Goal: Use online tool/utility: Use online tool/utility

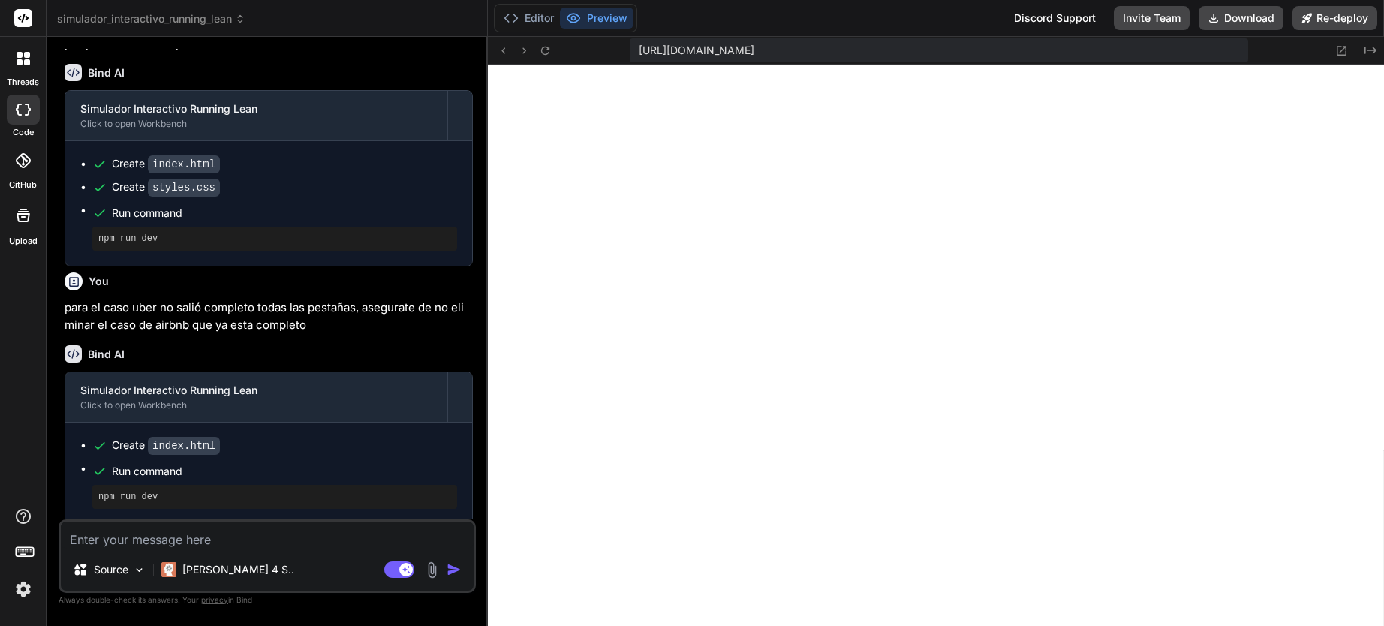
scroll to position [913, 0]
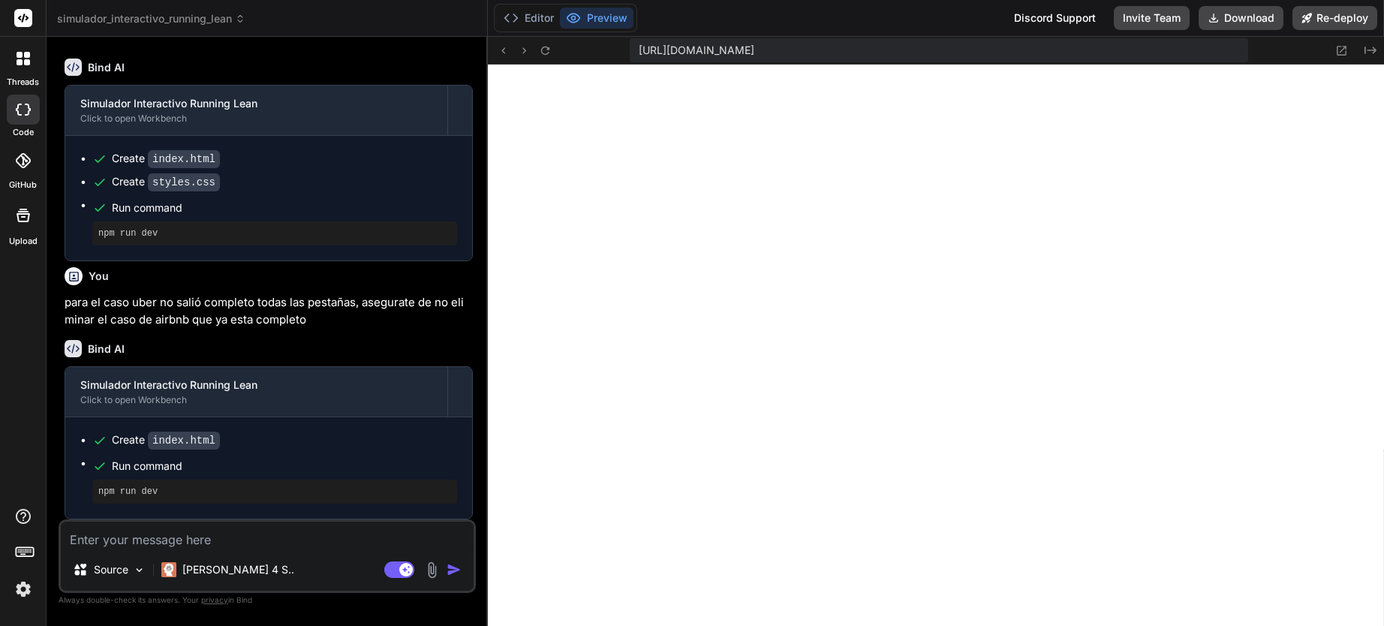
click at [28, 58] on icon at bounding box center [27, 55] width 6 height 6
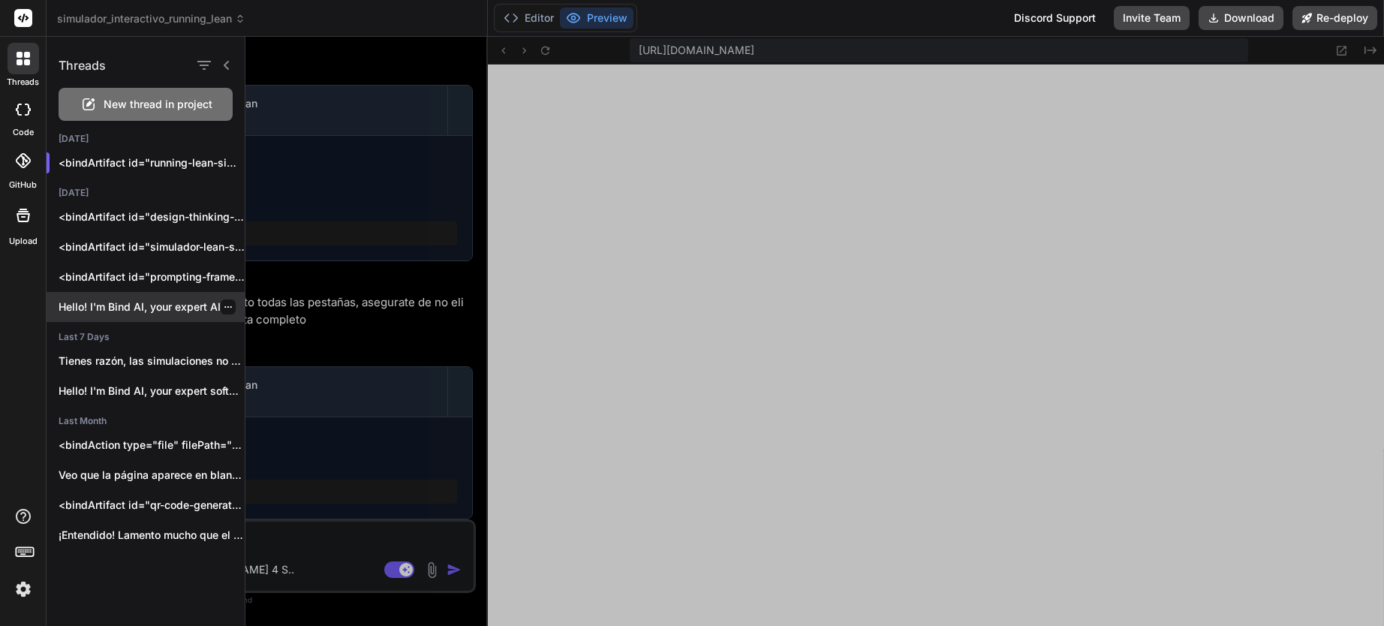
click at [130, 298] on div "Hello! I'm Bind AI, your expert AI..." at bounding box center [146, 307] width 198 height 30
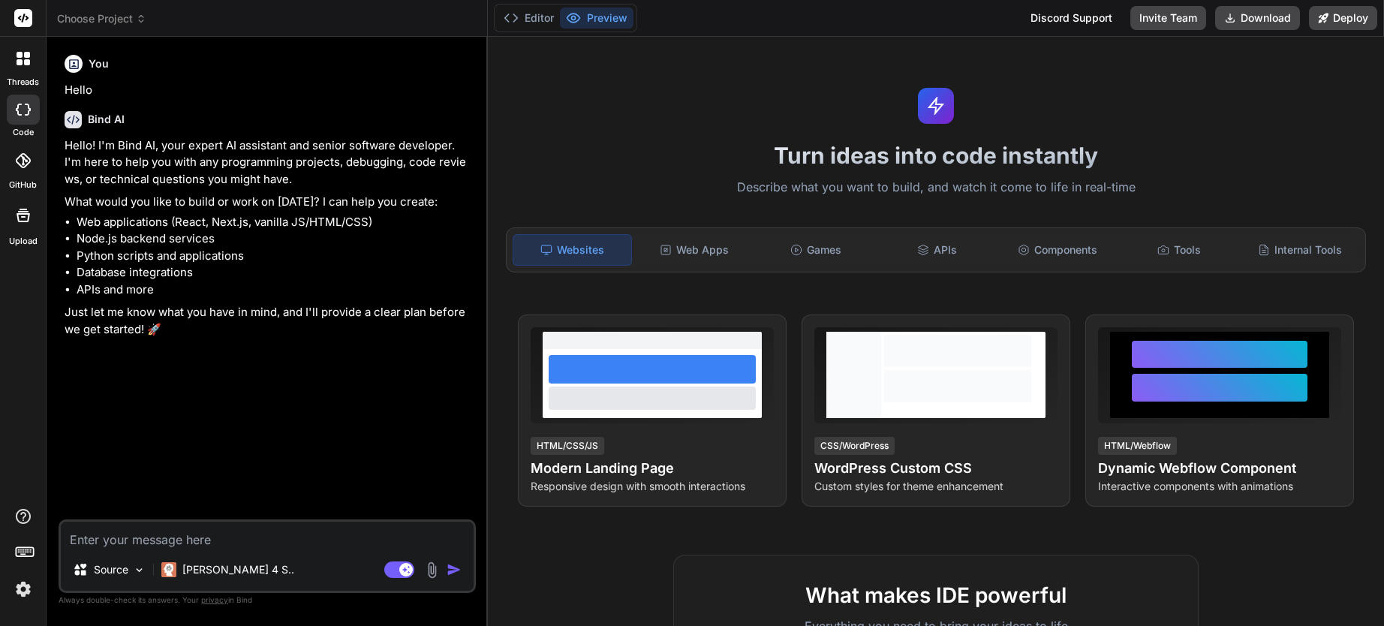
scroll to position [613, 0]
click at [23, 67] on div at bounding box center [24, 59] width 32 height 32
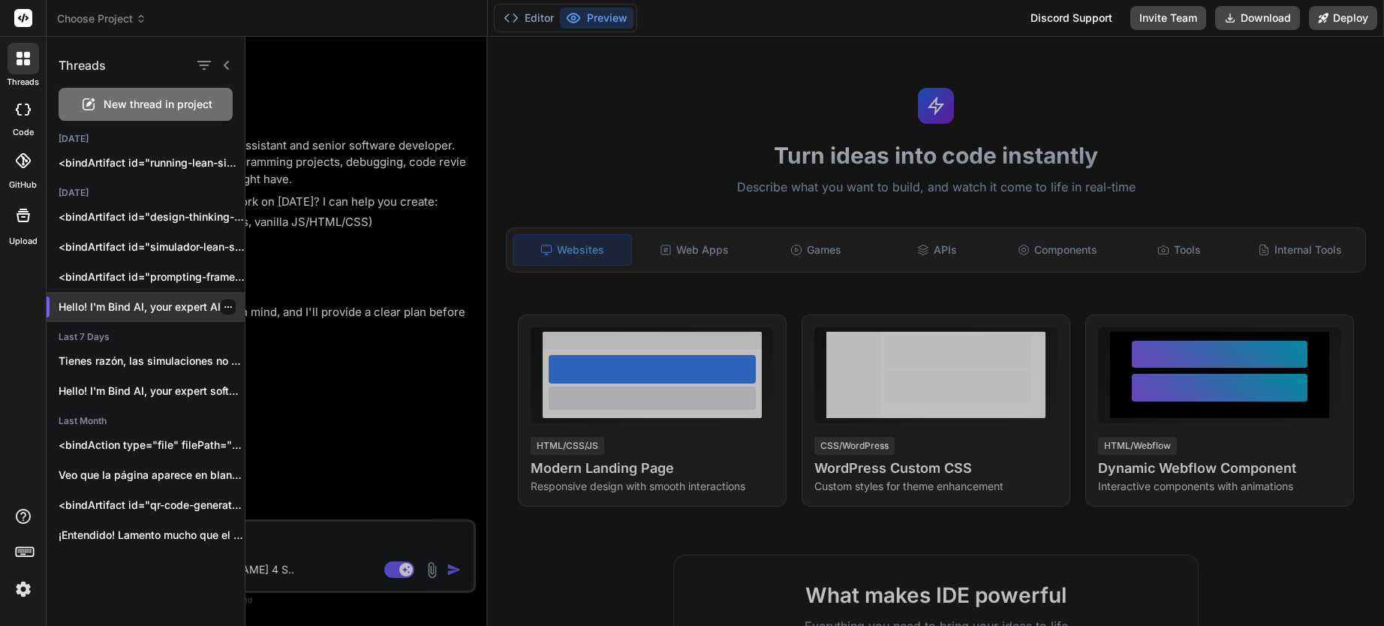
click at [224, 305] on icon "button" at bounding box center [228, 306] width 9 height 9
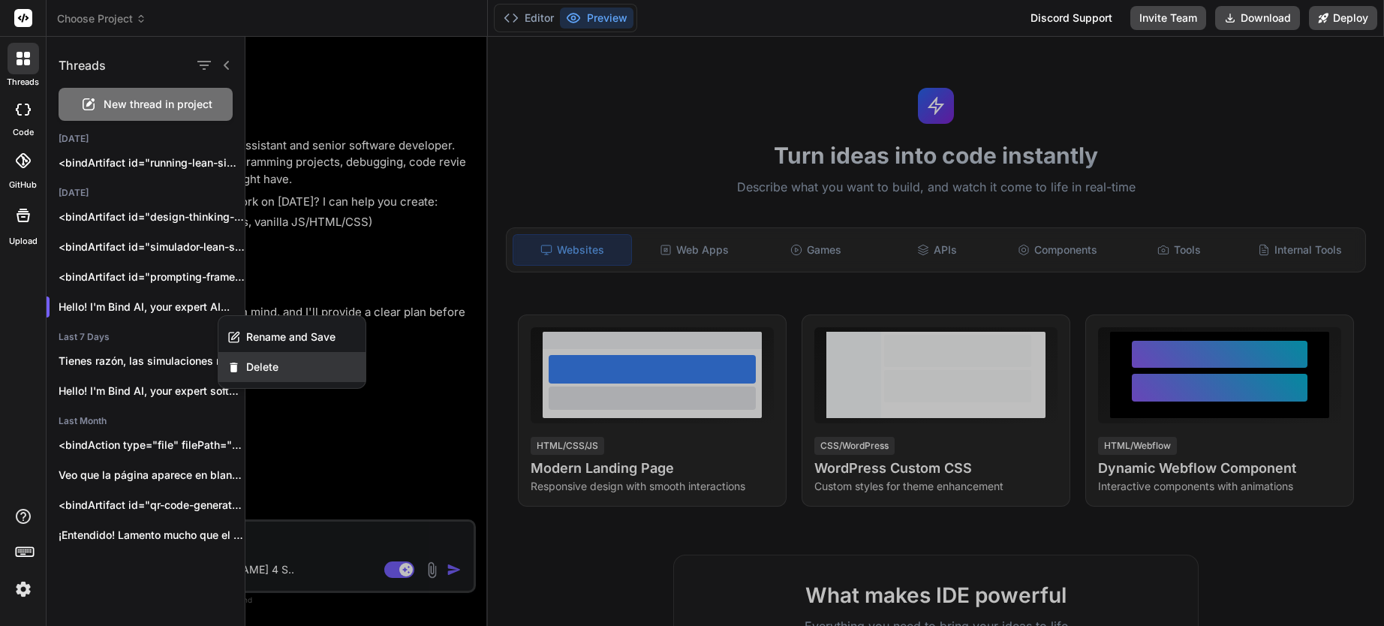
click at [262, 370] on span "Delete" at bounding box center [262, 366] width 32 height 15
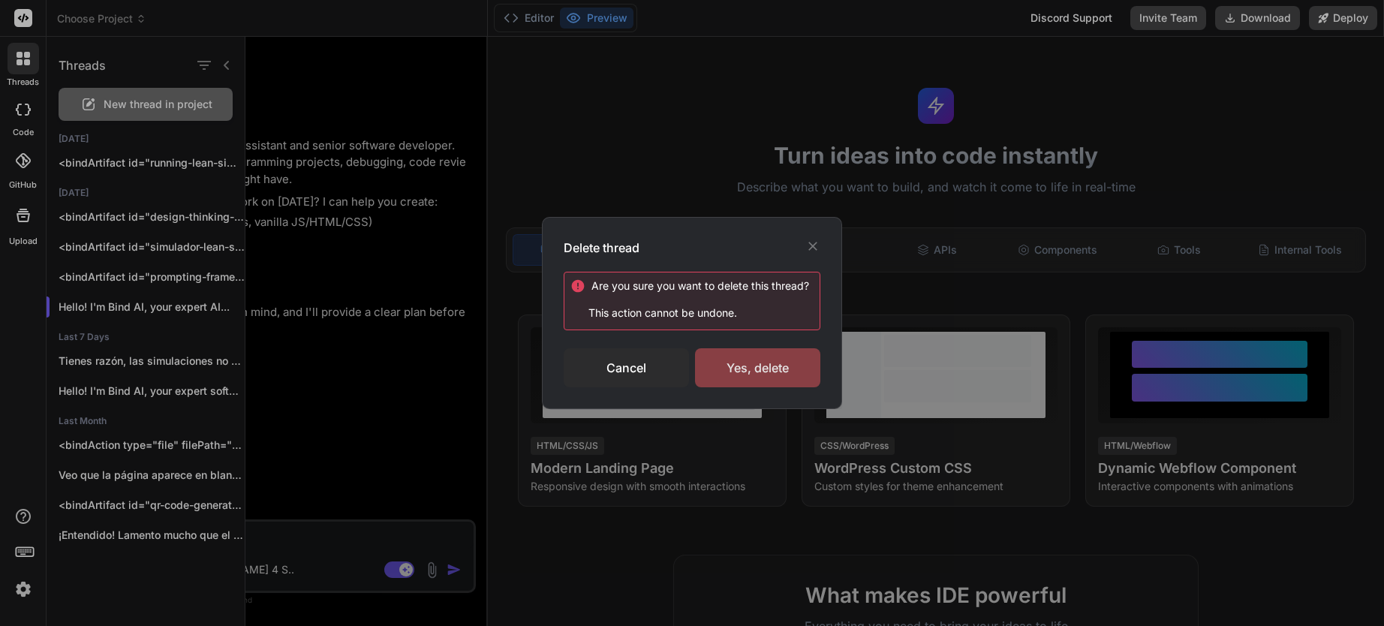
click at [766, 371] on div "Yes, delete" at bounding box center [757, 367] width 125 height 39
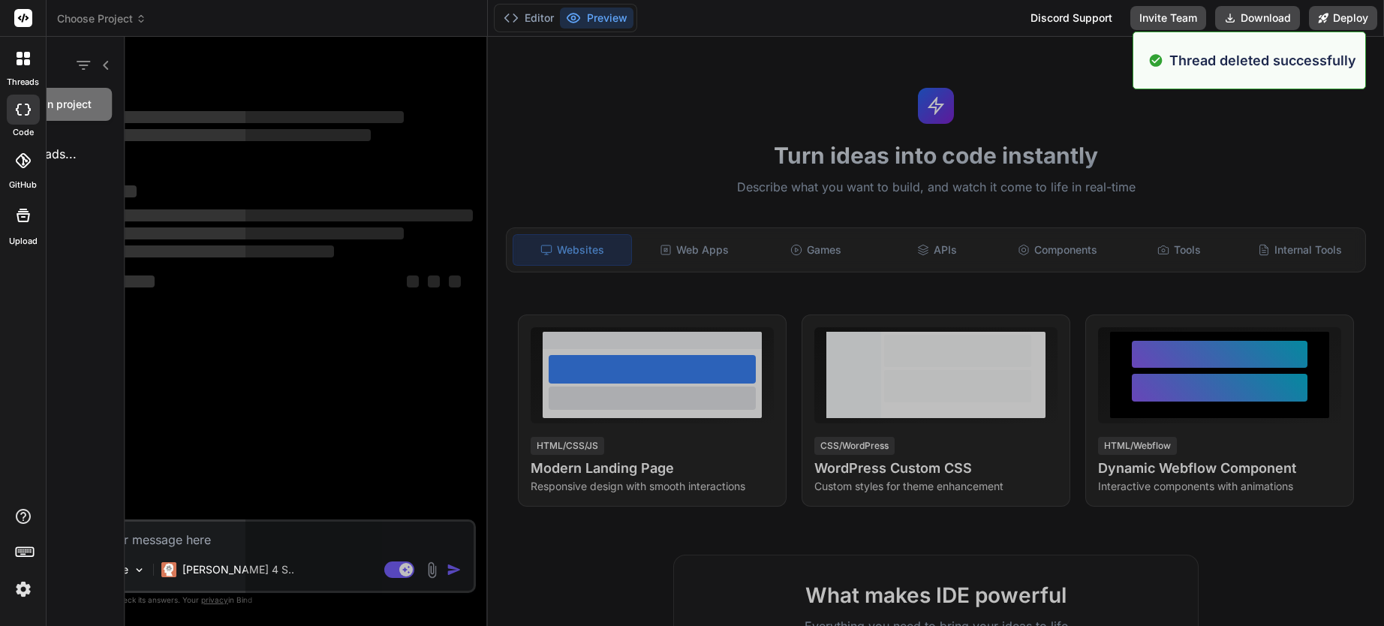
scroll to position [670, 0]
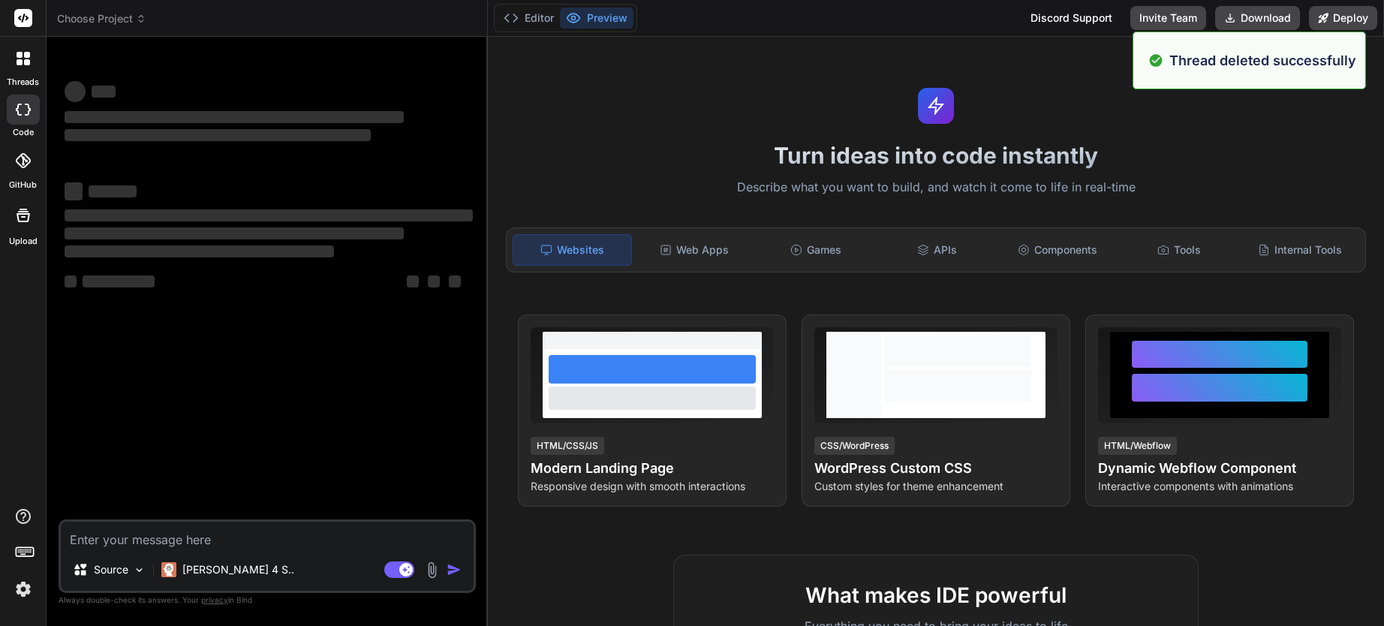
type textarea "x"
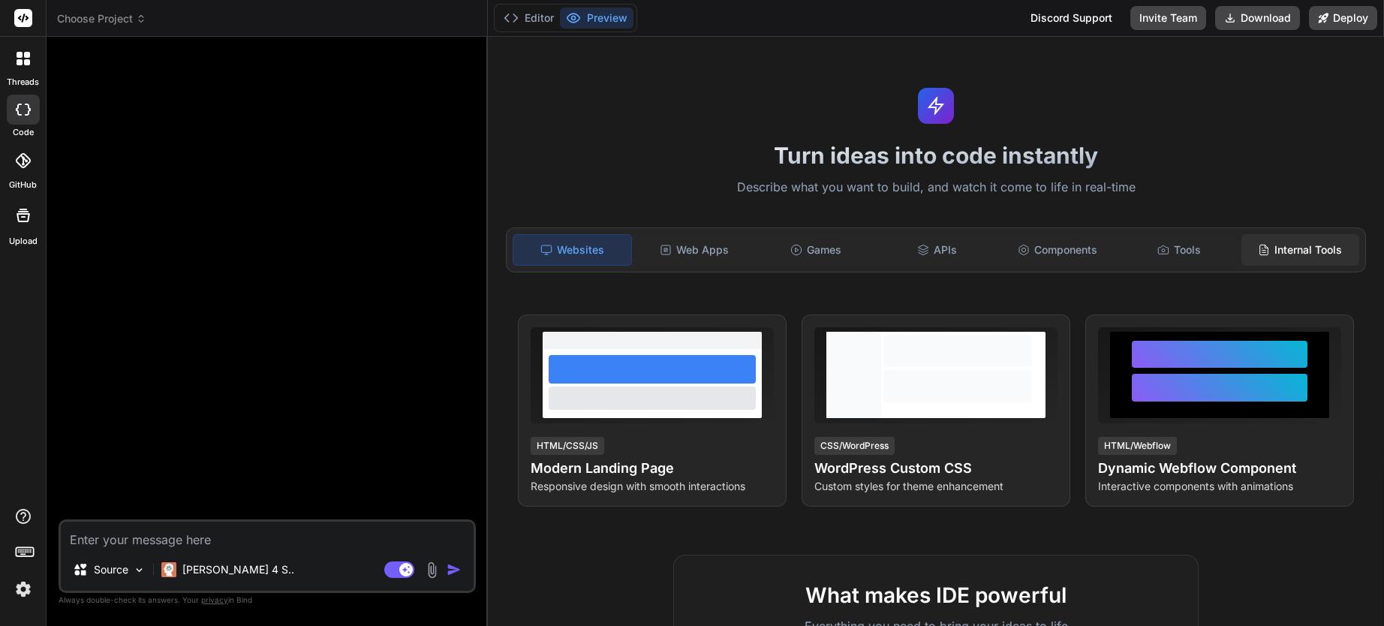
click at [1284, 242] on div "Internal Tools" at bounding box center [1300, 250] width 118 height 32
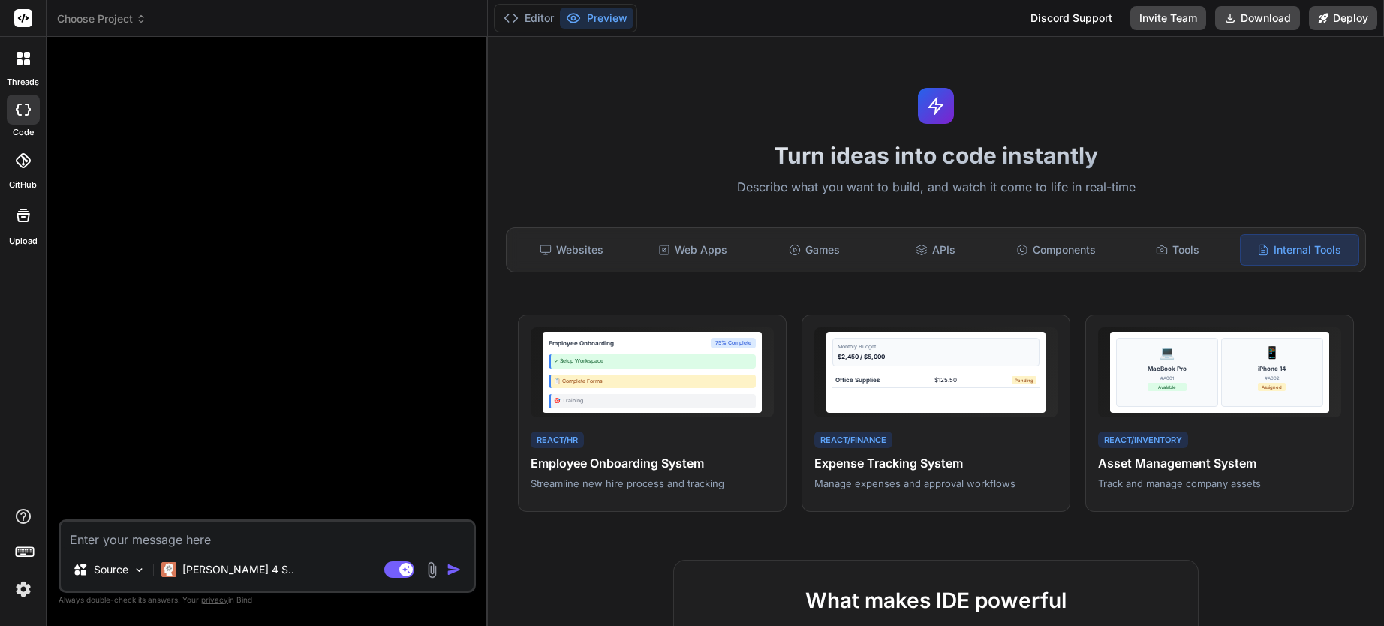
click at [20, 21] on rect at bounding box center [23, 18] width 18 height 18
click at [21, 80] on label "threads" at bounding box center [23, 82] width 32 height 13
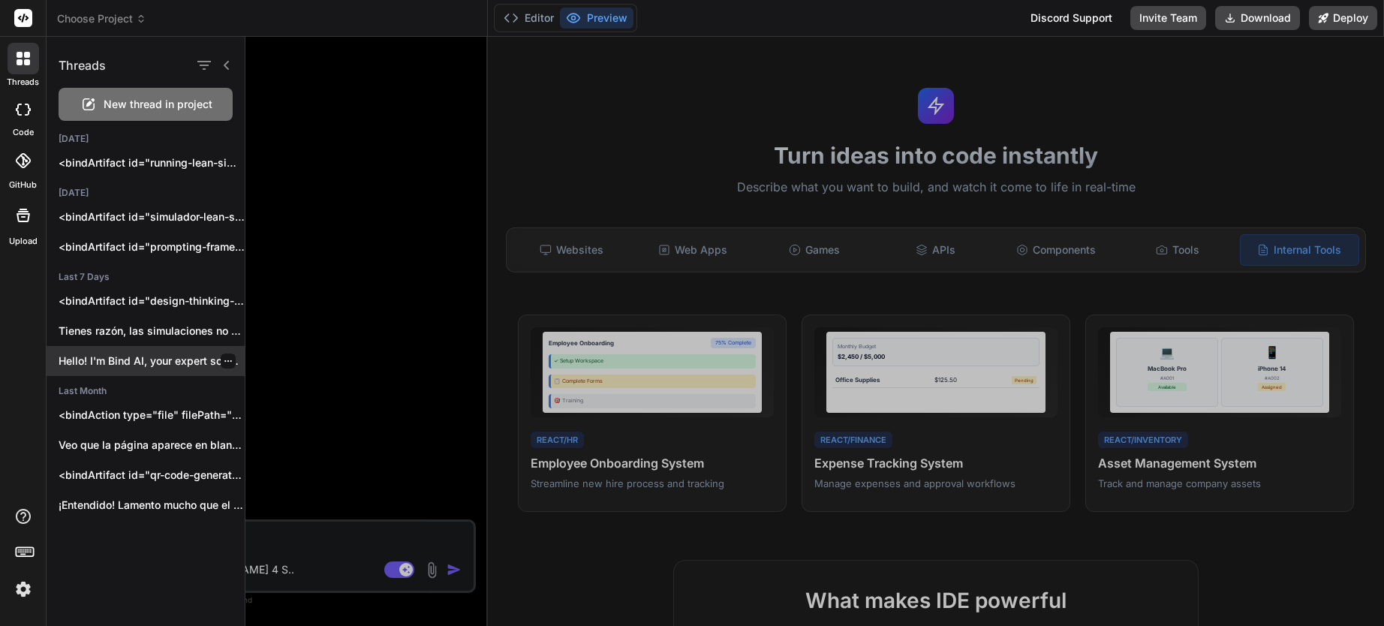
click at [140, 367] on p "Hello! I'm Bind AI, your expert software..." at bounding box center [152, 360] width 186 height 15
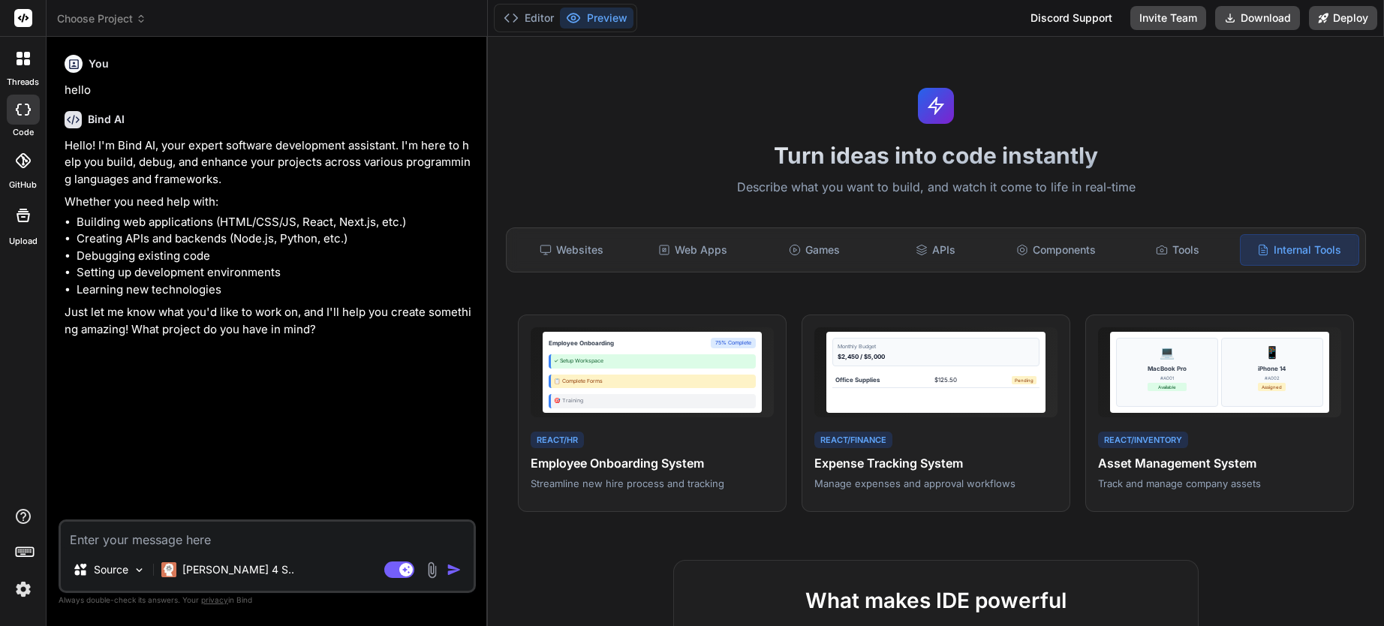
click at [26, 23] on rect at bounding box center [23, 18] width 18 height 18
click at [26, 53] on icon at bounding box center [27, 55] width 6 height 6
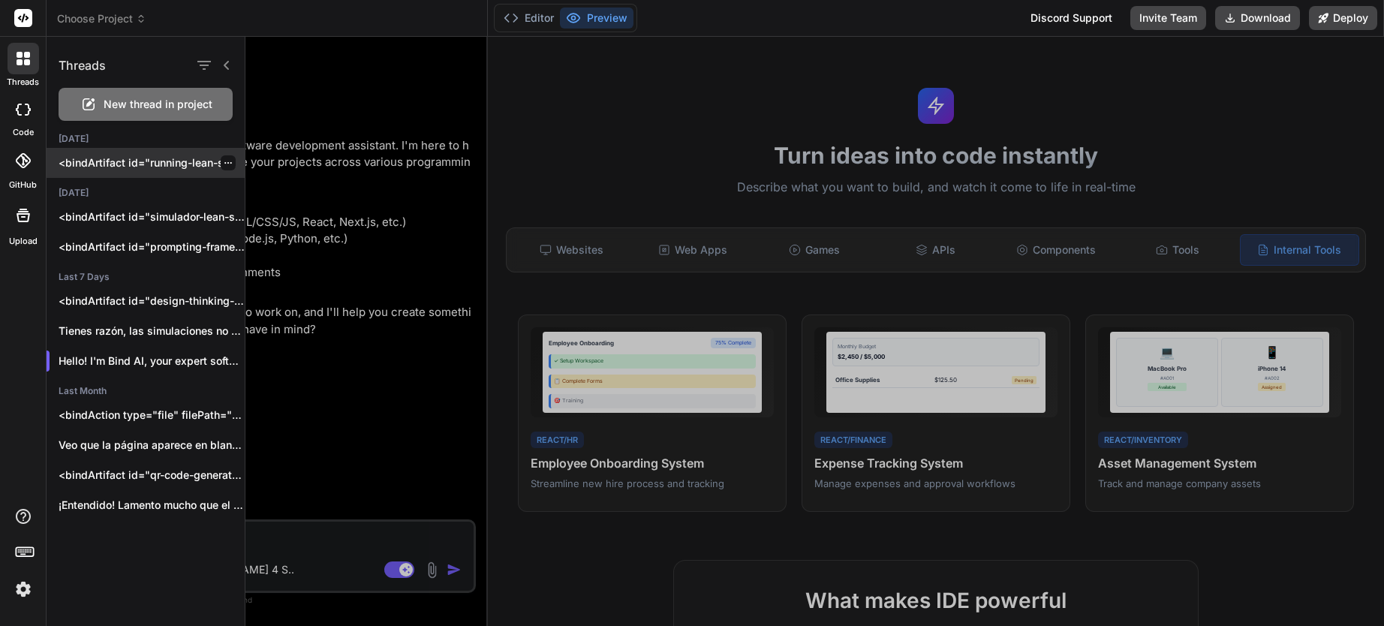
click at [125, 167] on p "<bindArtifact id="running-lean-simulator" title="Simulador Interactivo Running …" at bounding box center [152, 162] width 186 height 15
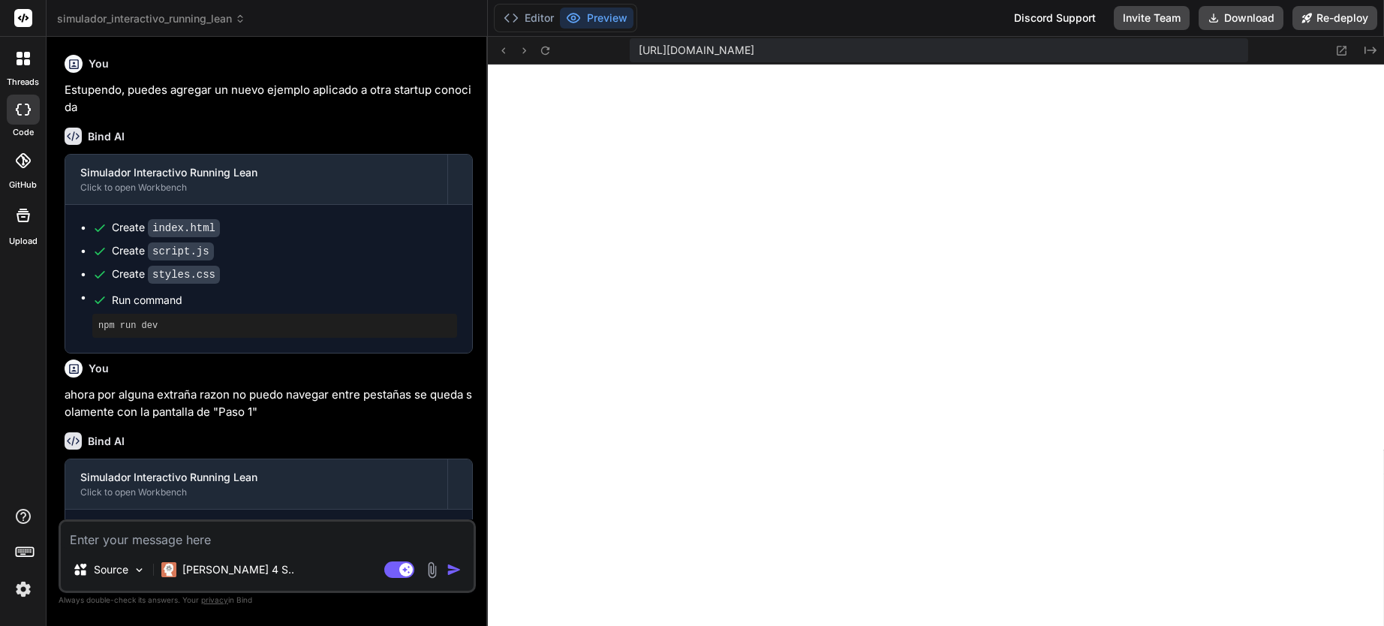
scroll to position [599, 0]
click at [26, 61] on icon at bounding box center [27, 62] width 6 height 6
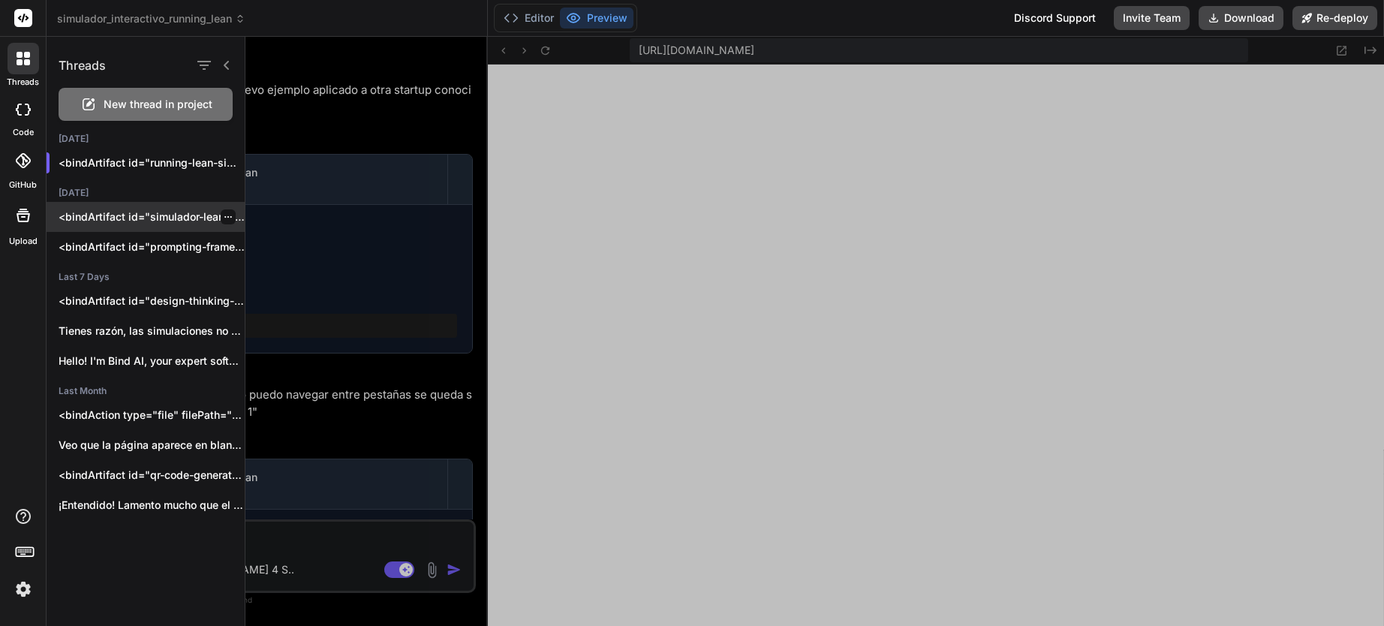
click at [146, 231] on div "<bindArtifact id="simulador-lean-startup" title="Simulador Lean Startup Interac…" at bounding box center [146, 217] width 198 height 30
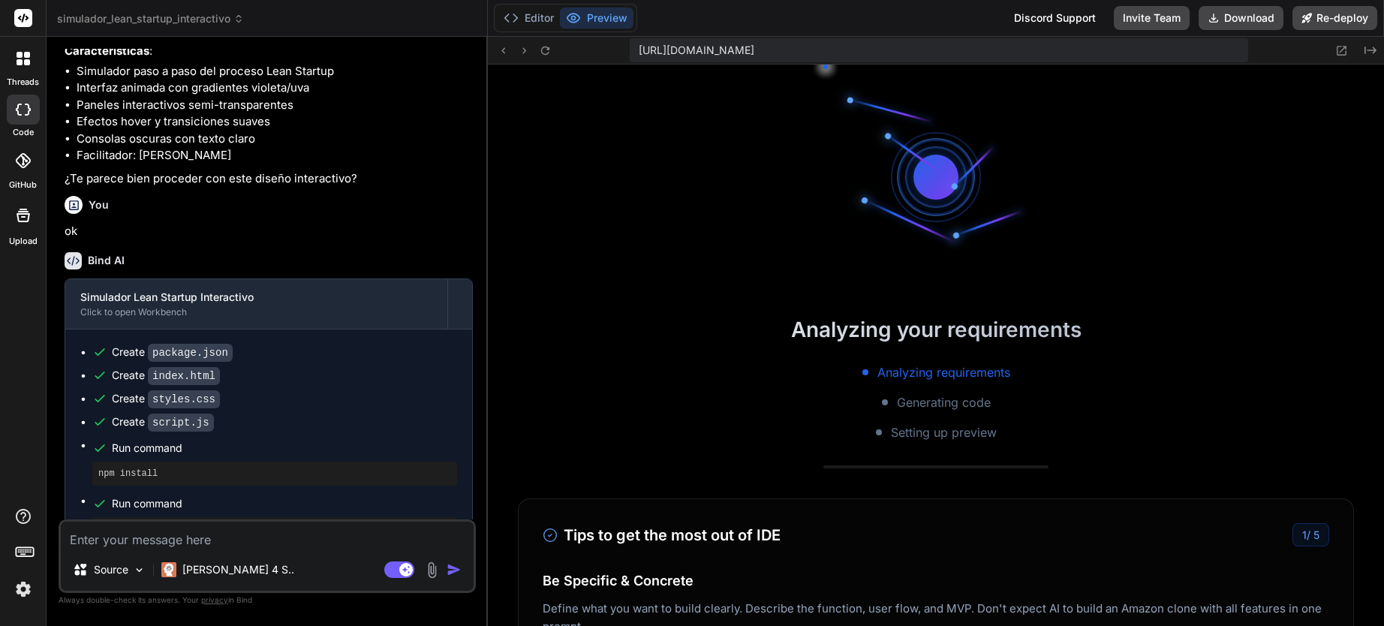
scroll to position [1340, 0]
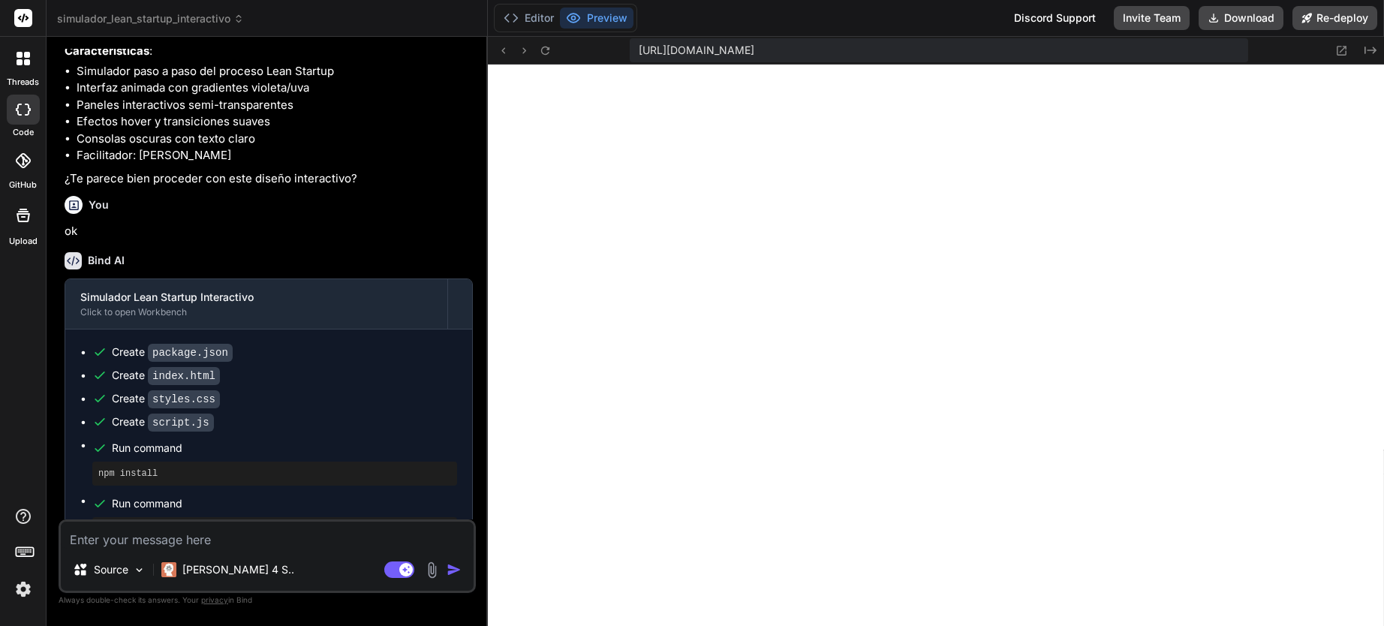
type textarea "x"
